Goal: Information Seeking & Learning: Learn about a topic

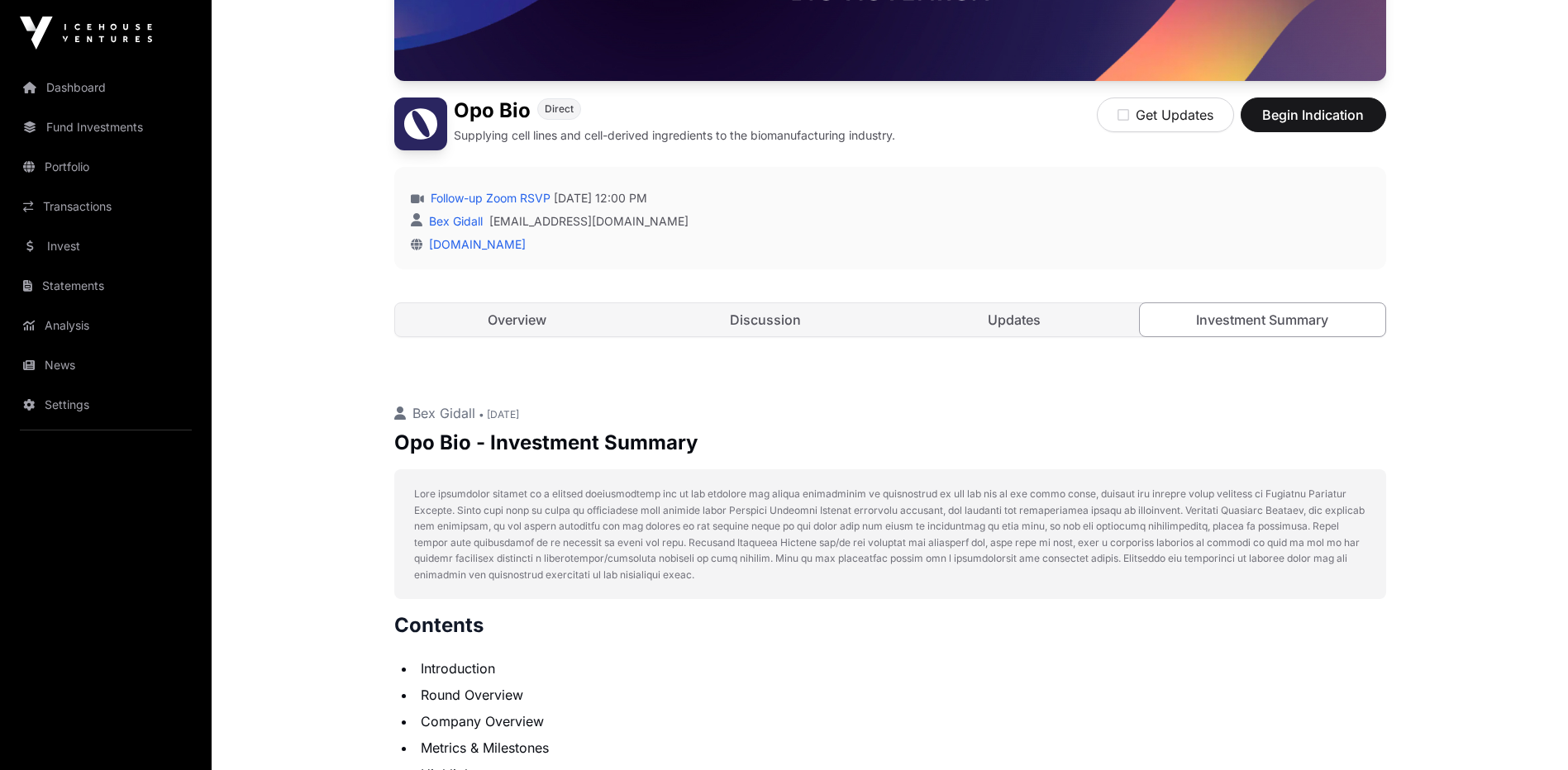
scroll to position [430, 0]
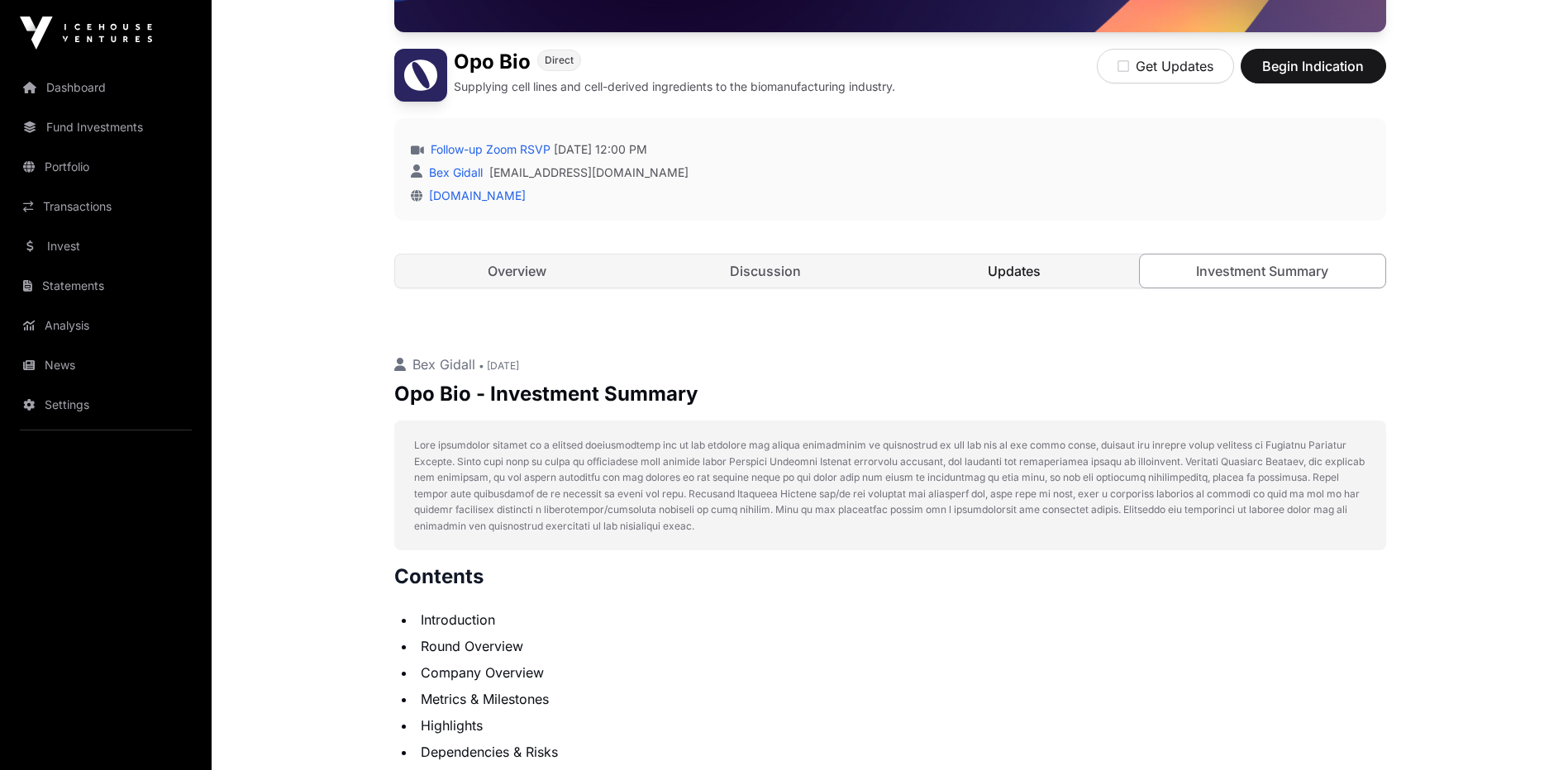
click at [992, 273] on link "Updates" at bounding box center [1014, 271] width 245 height 33
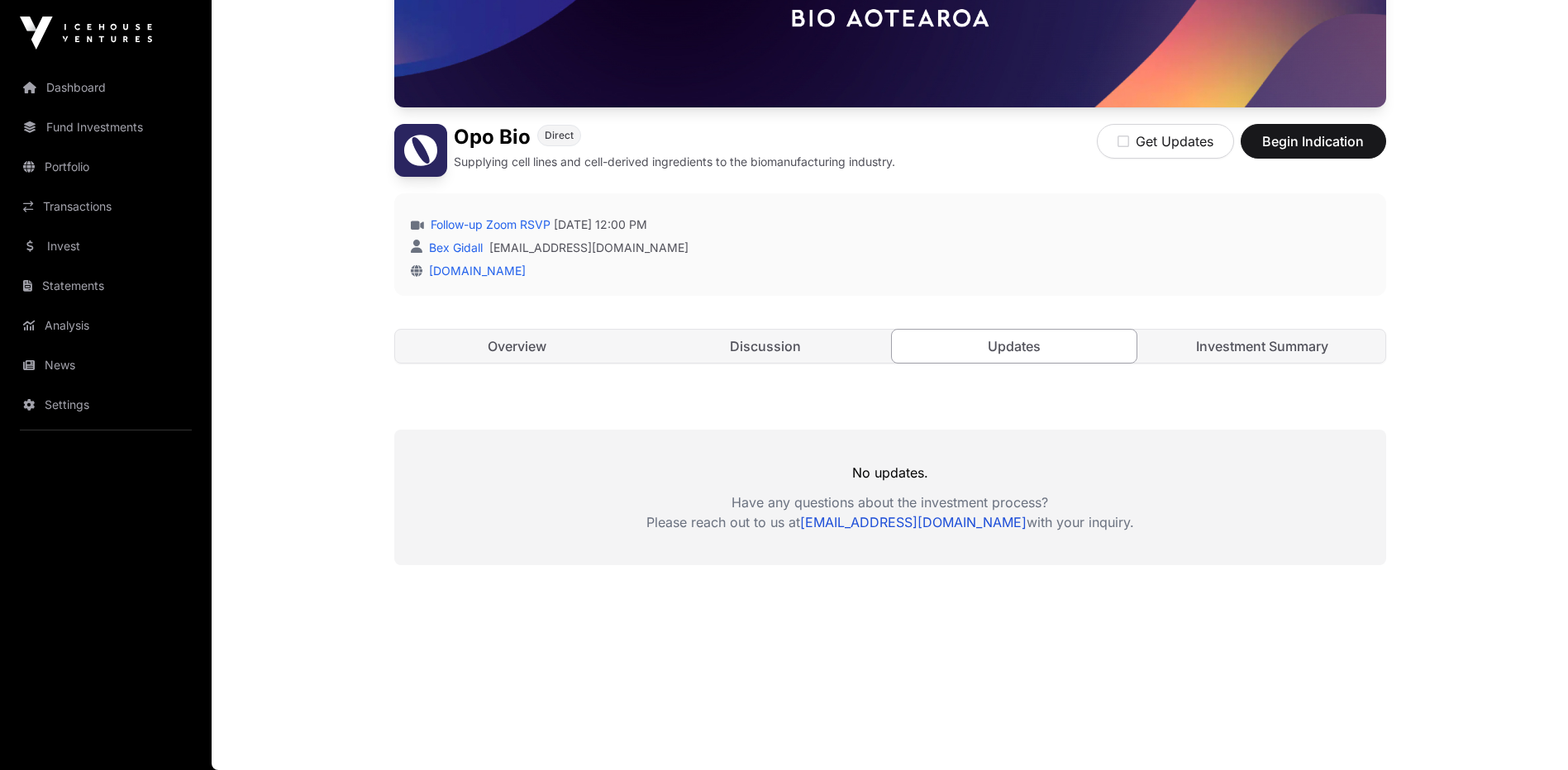
scroll to position [355, 0]
click at [814, 334] on link "Discussion" at bounding box center [765, 346] width 245 height 33
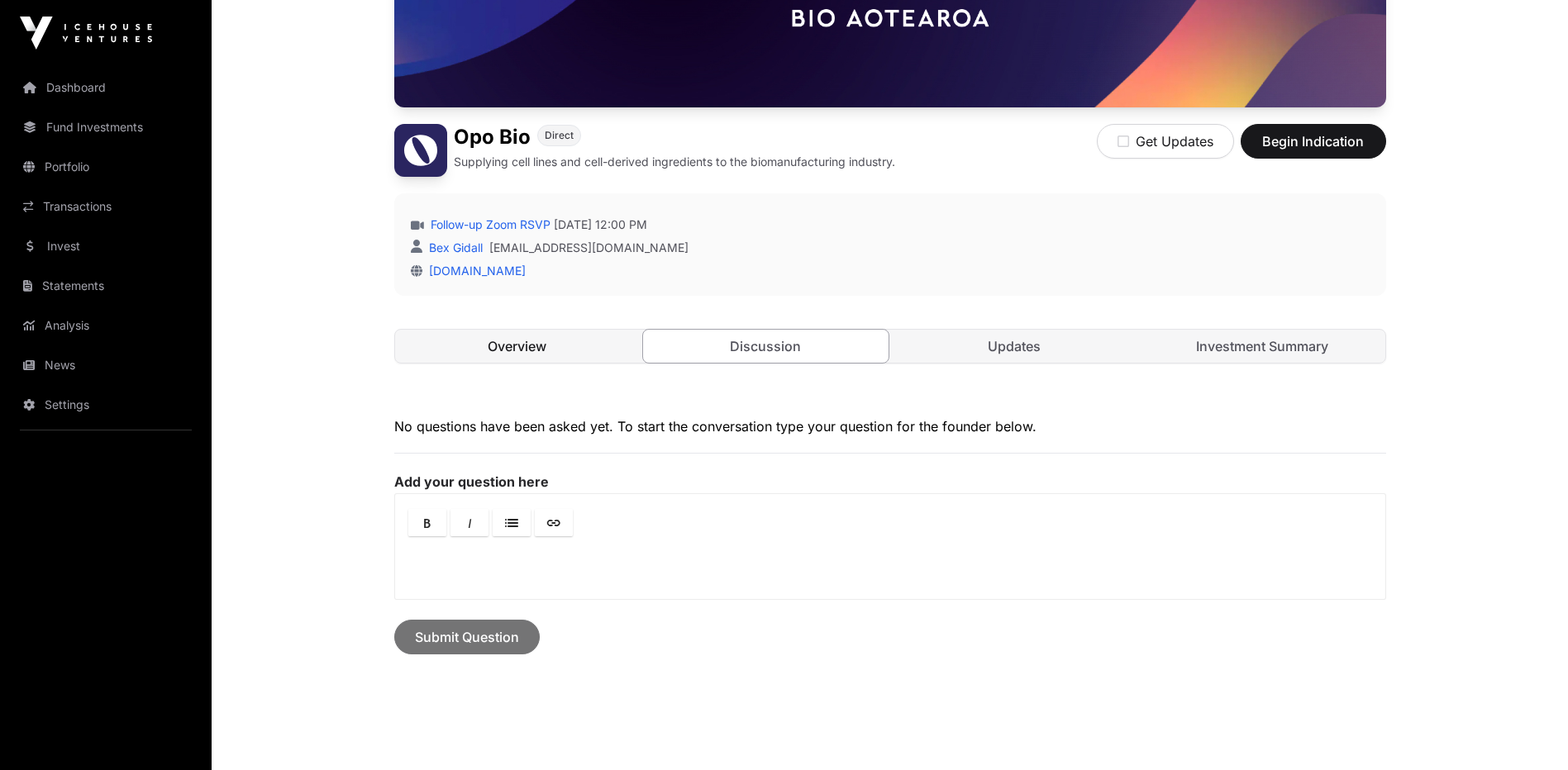
click at [556, 353] on link "Overview" at bounding box center [517, 346] width 245 height 33
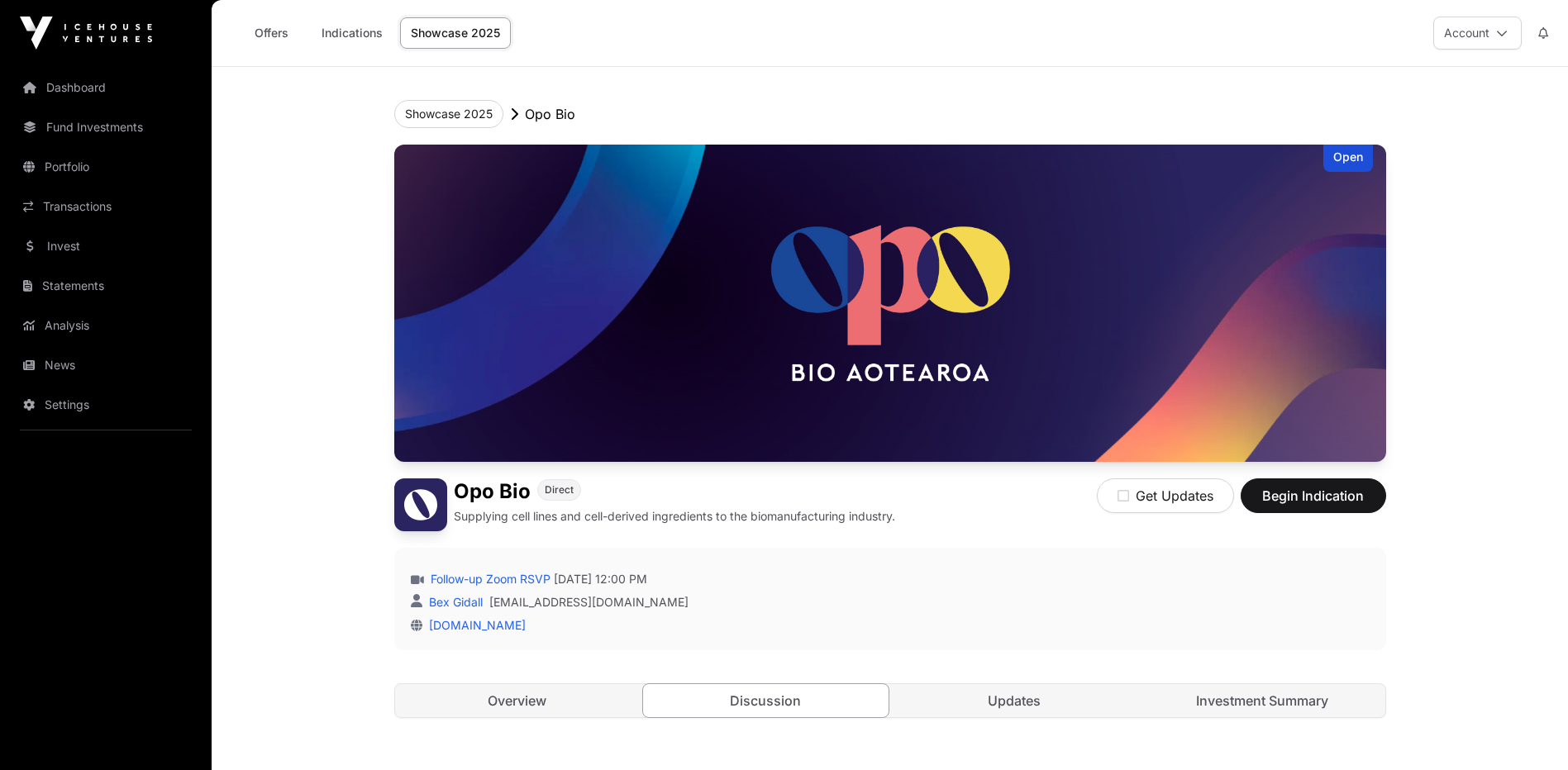
scroll to position [355, 0]
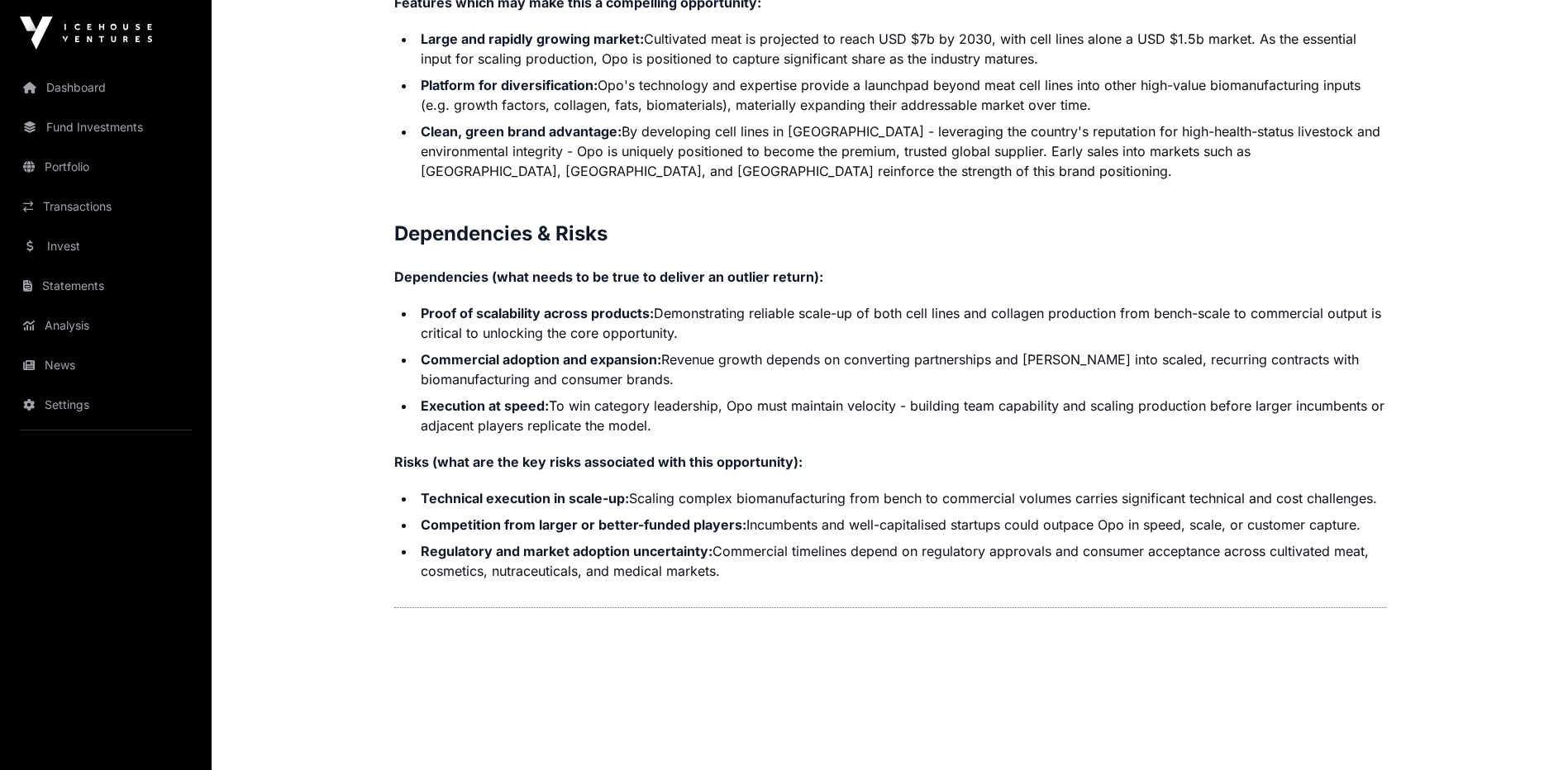
scroll to position [3405, 0]
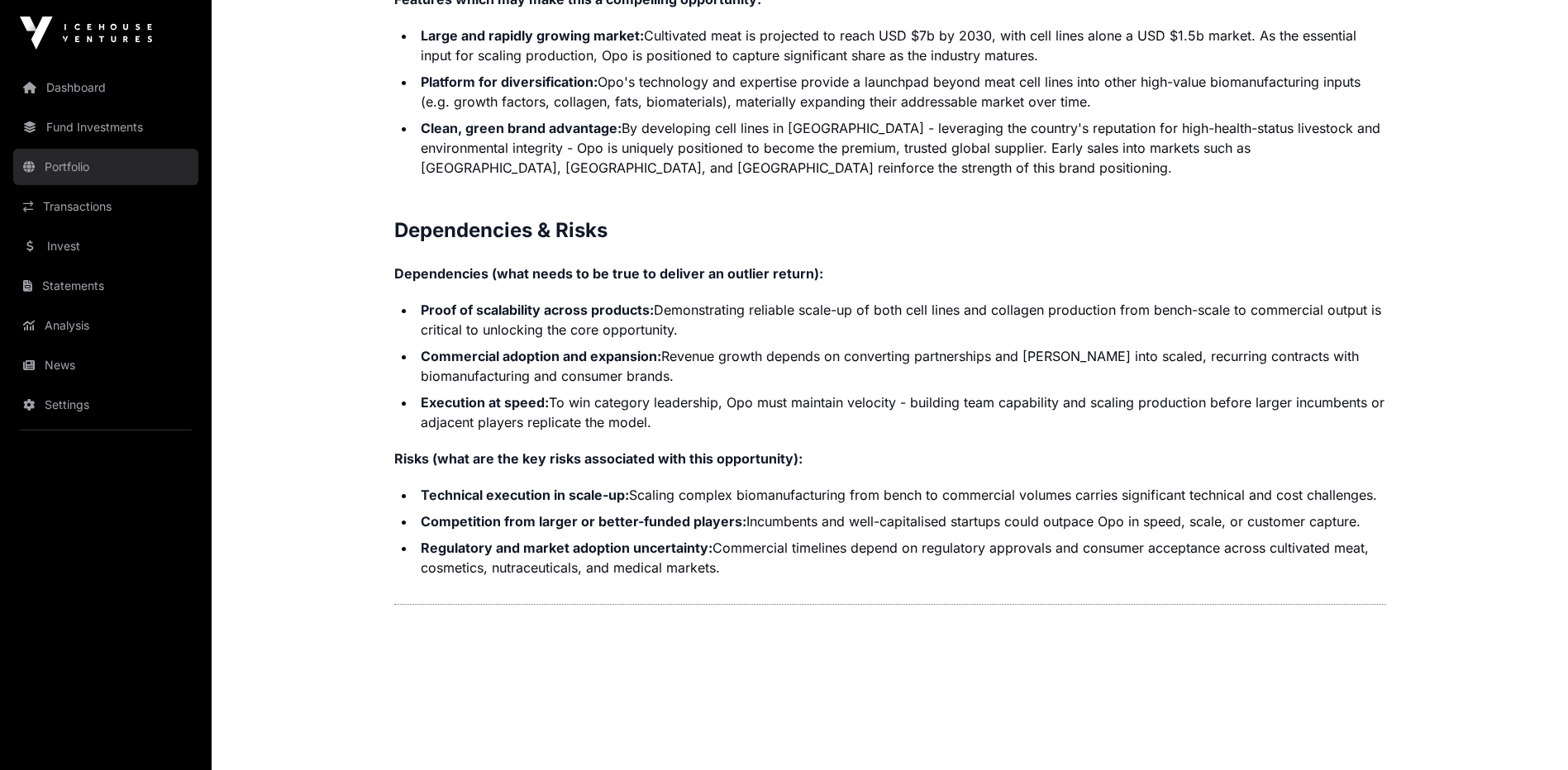
click at [70, 170] on link "Portfolio" at bounding box center [106, 167] width 185 height 37
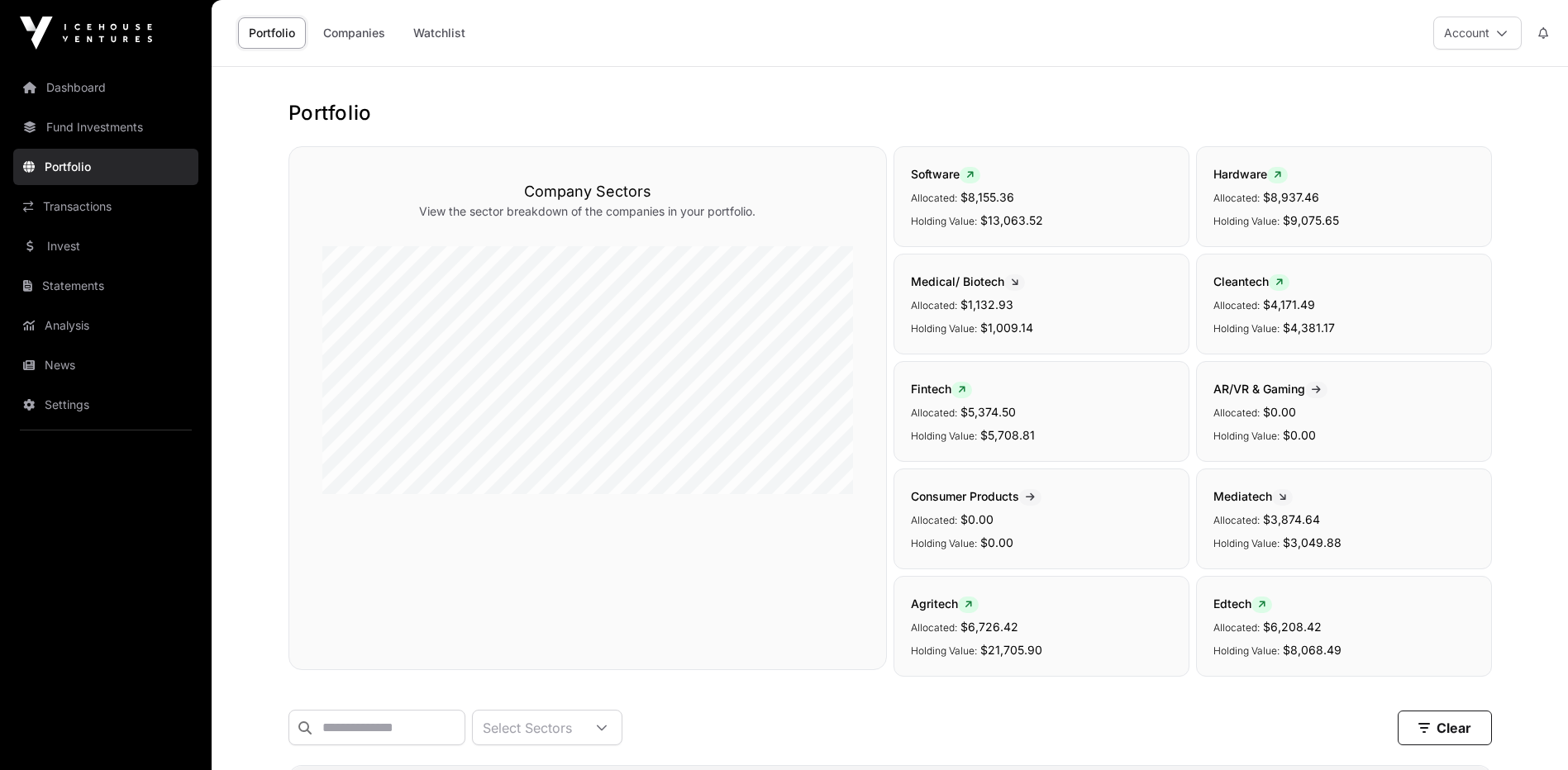
click at [497, 565] on div "Company Sectors View the sector breakdown of the companies in your portfolio." at bounding box center [587, 408] width 598 height 524
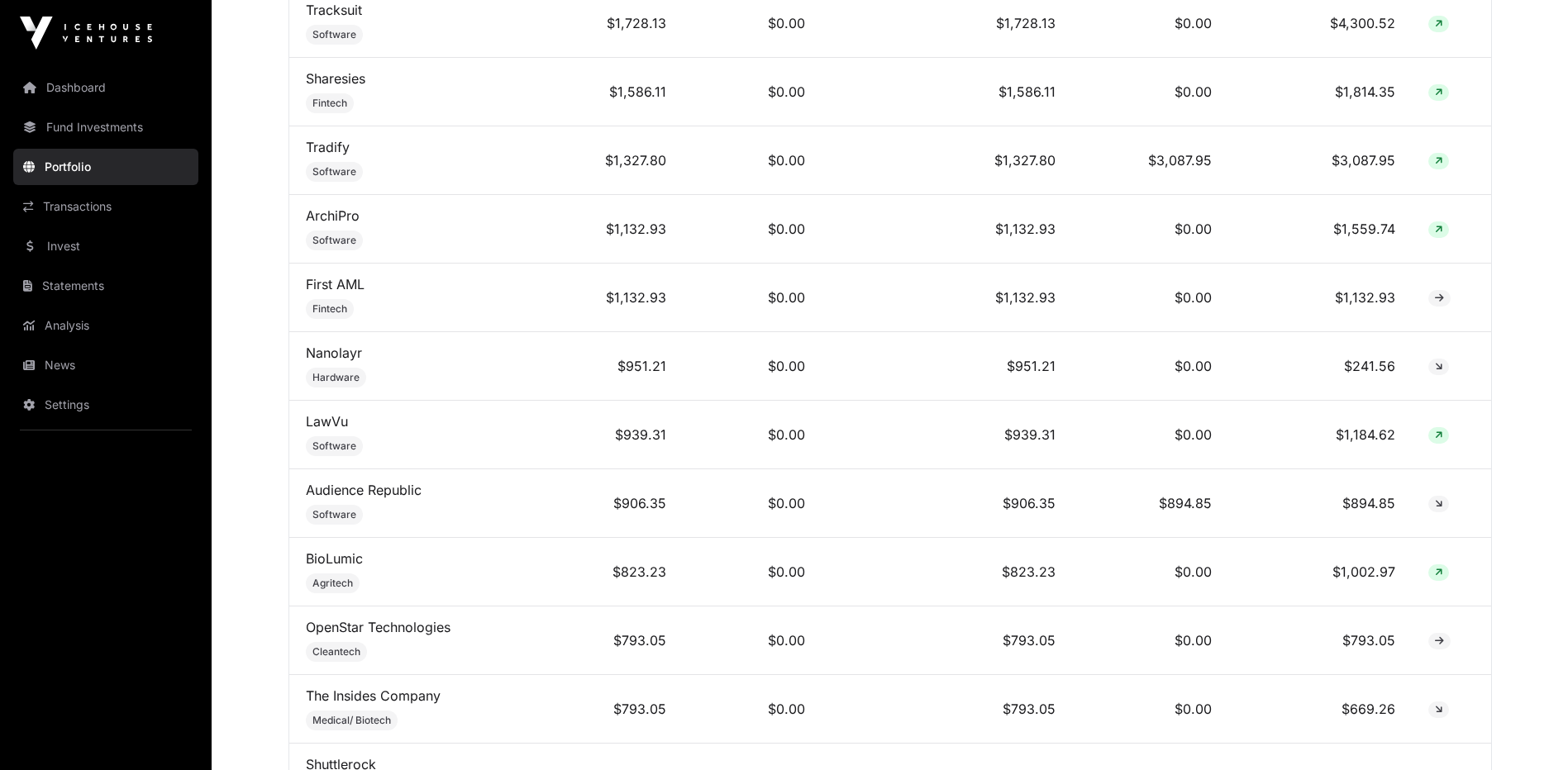
scroll to position [1313, 0]
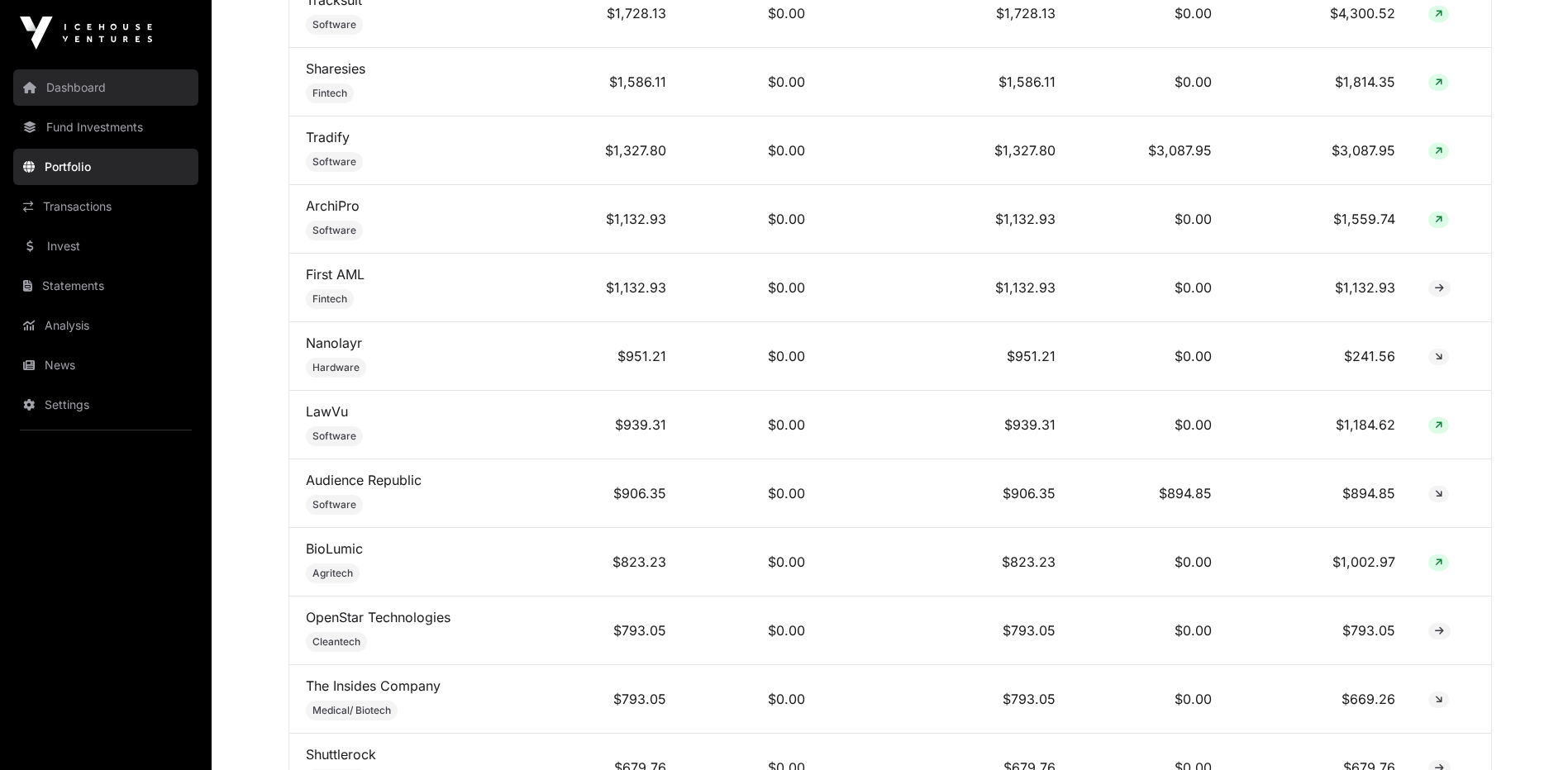
click at [74, 93] on link "Dashboard" at bounding box center [106, 87] width 185 height 37
